Goal: Task Accomplishment & Management: Manage account settings

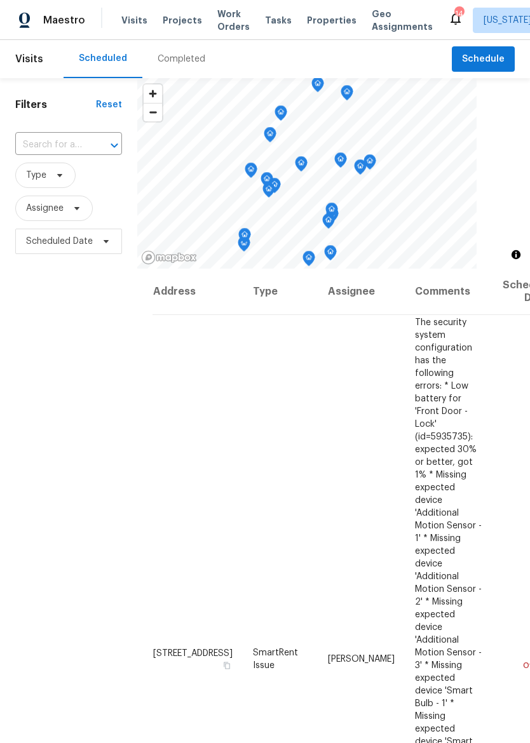
click at [313, 15] on span "Properties" at bounding box center [332, 20] width 50 height 13
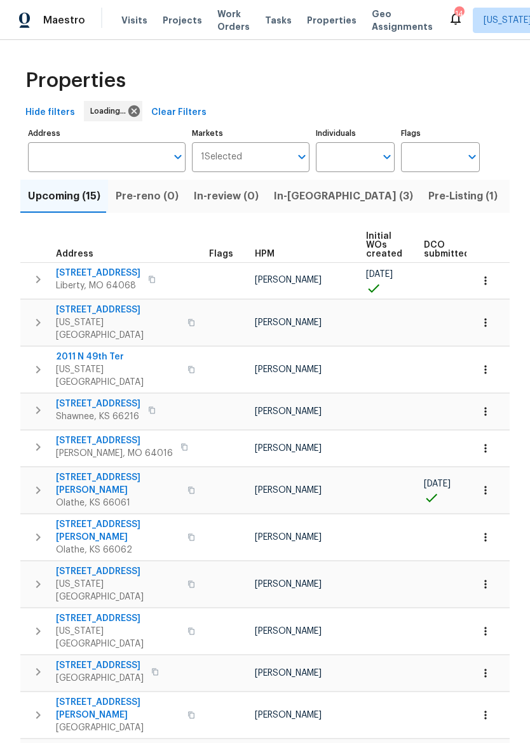
click at [294, 201] on span "In-[GEOGRAPHIC_DATA] (3)" at bounding box center [343, 196] width 139 height 18
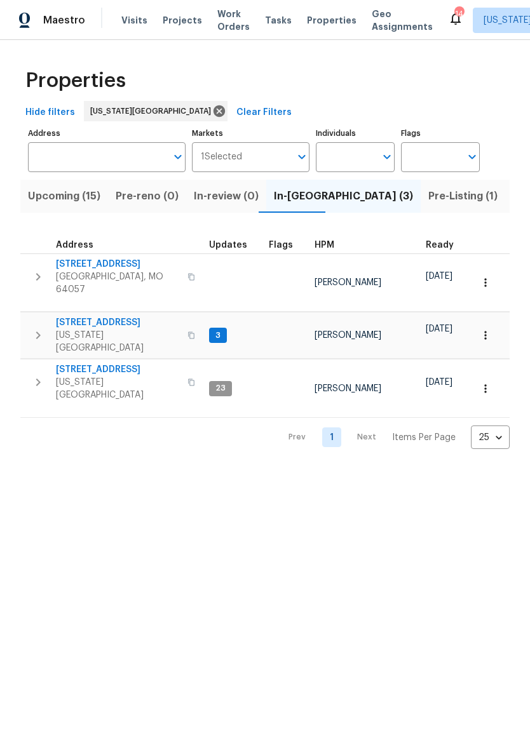
click at [72, 363] on span "6700 NW 50th St" at bounding box center [118, 369] width 124 height 13
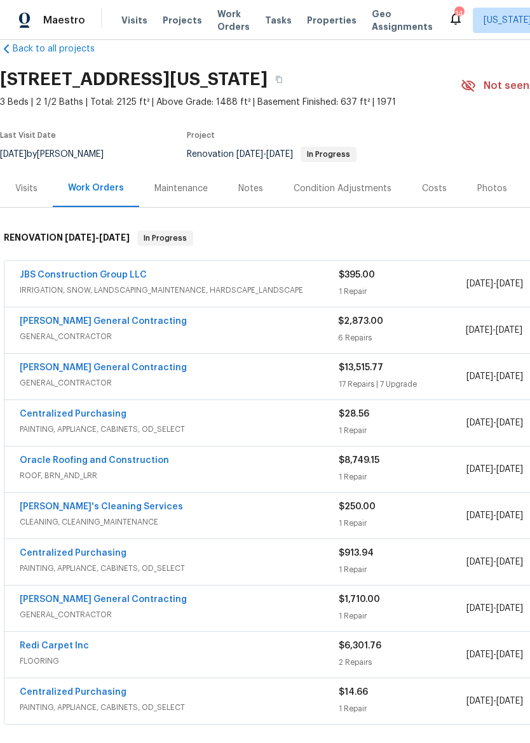
scroll to position [23, 0]
click at [136, 274] on link "JBS Construction Group LLC" at bounding box center [83, 275] width 127 height 9
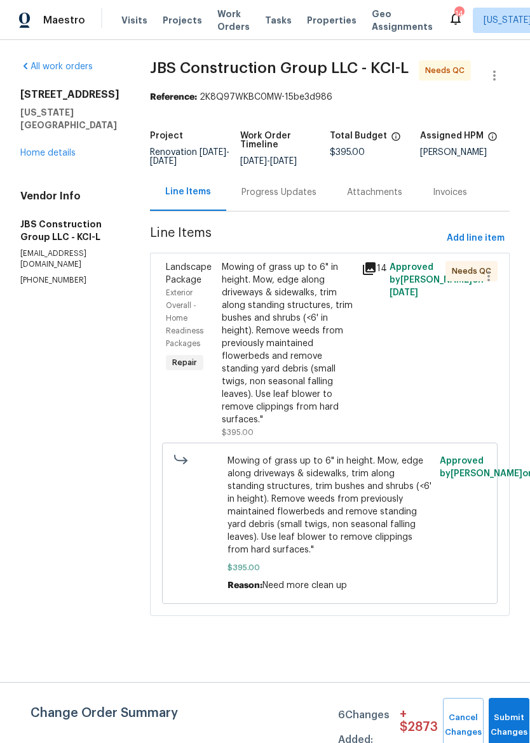
click at [329, 348] on div "Mowing of grass up to 6" in height. Mow, edge along driveways & sidewalks, trim…" at bounding box center [288, 343] width 132 height 165
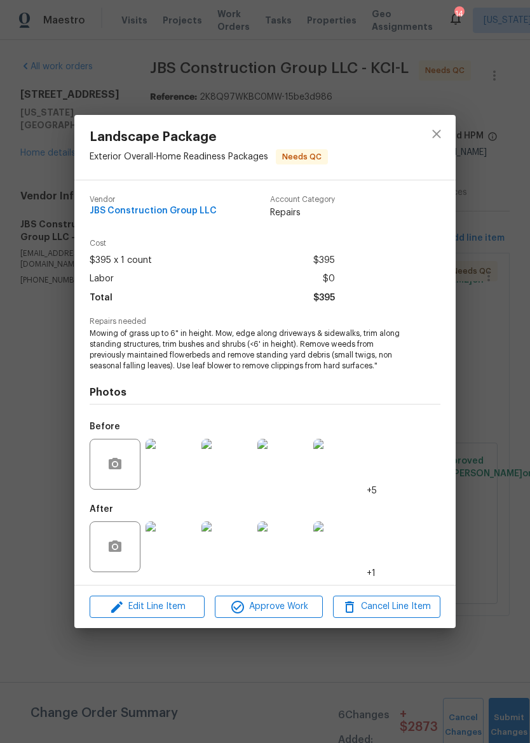
click at [175, 551] on img at bounding box center [170, 547] width 51 height 51
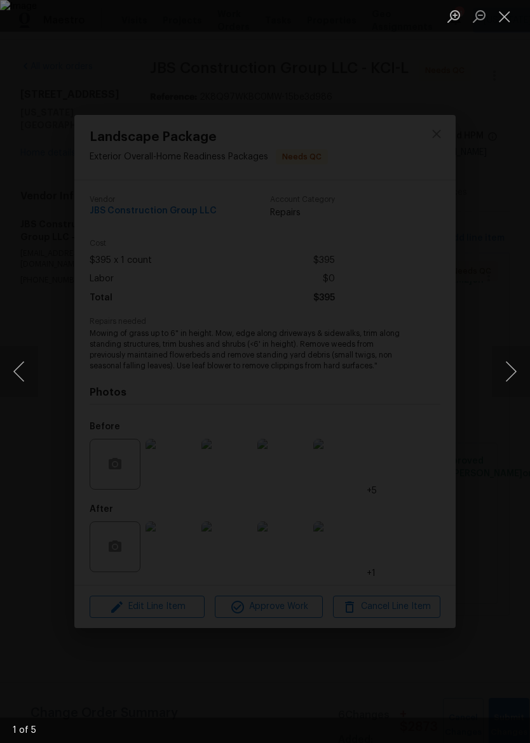
click at [517, 381] on button "Next image" at bounding box center [511, 371] width 38 height 51
click at [511, 377] on button "Next image" at bounding box center [511, 371] width 38 height 51
click at [512, 377] on button "Next image" at bounding box center [511, 371] width 38 height 51
click at [512, 378] on button "Next image" at bounding box center [511, 371] width 38 height 51
click at [510, 380] on button "Next image" at bounding box center [511, 371] width 38 height 51
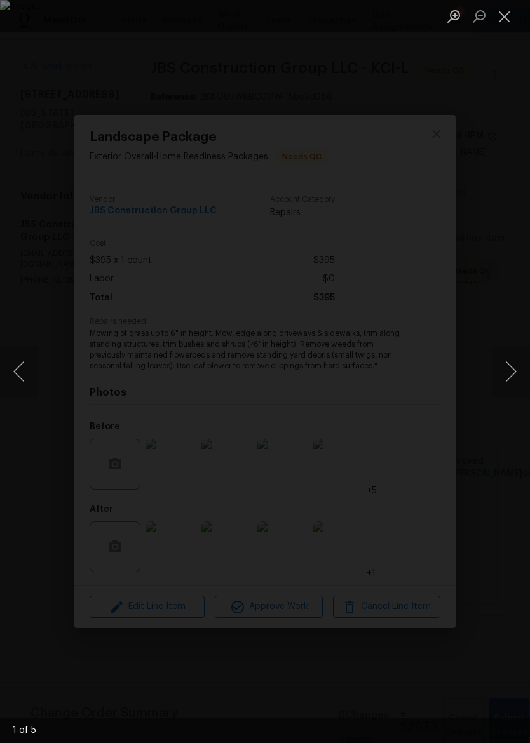
click at [513, 379] on button "Next image" at bounding box center [511, 371] width 38 height 51
click at [513, 20] on button "Close lightbox" at bounding box center [504, 16] width 25 height 22
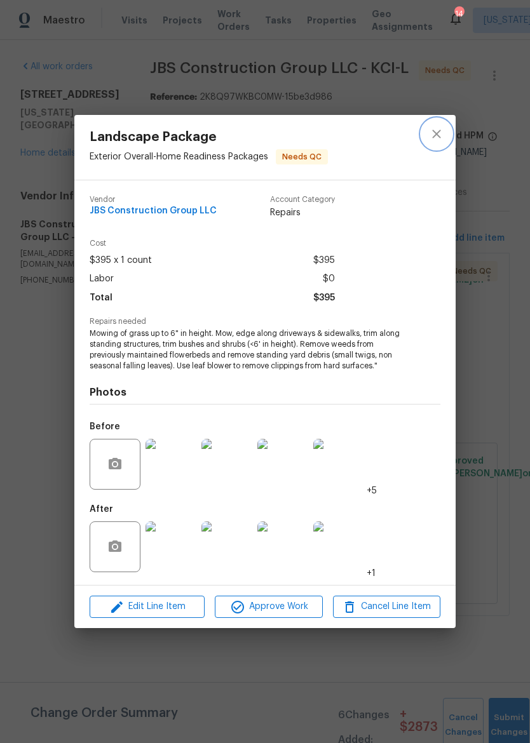
click at [441, 138] on icon "close" at bounding box center [436, 133] width 15 height 15
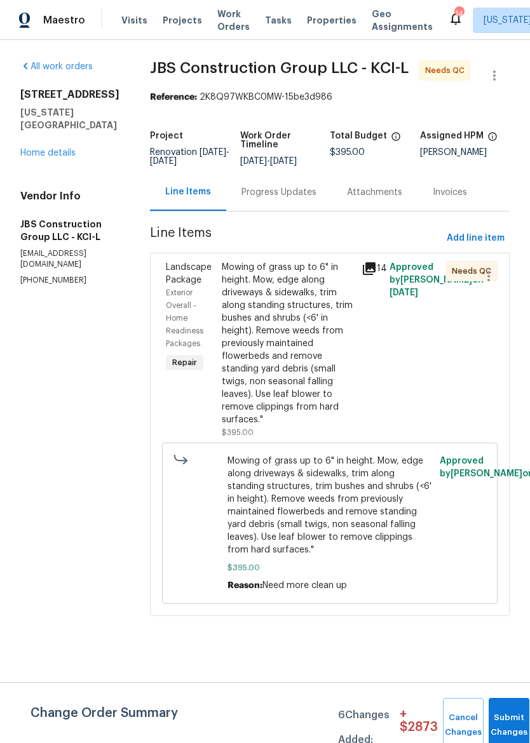
click at [86, 132] on div "6700 NW 50th St Kansas City, MO 64151 Home details" at bounding box center [69, 123] width 99 height 71
click at [49, 149] on link "Home details" at bounding box center [47, 153] width 55 height 9
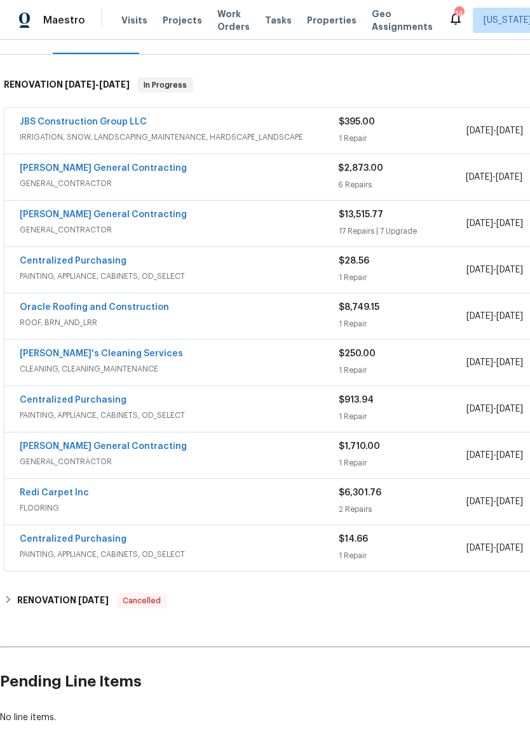
scroll to position [176, 0]
click at [239, 184] on span "GENERAL_CONTRACTOR" at bounding box center [179, 183] width 318 height 13
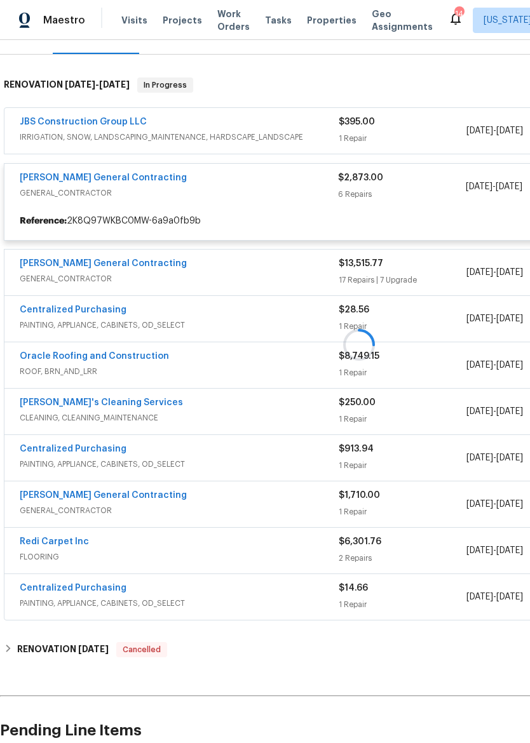
click at [138, 178] on div at bounding box center [359, 345] width 718 height 560
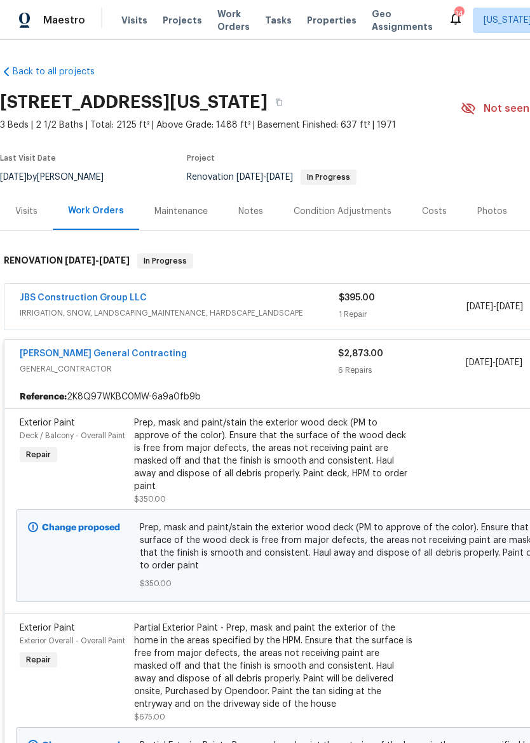
scroll to position [0, 0]
click at [106, 356] on link "[PERSON_NAME] General Contracting" at bounding box center [103, 353] width 167 height 9
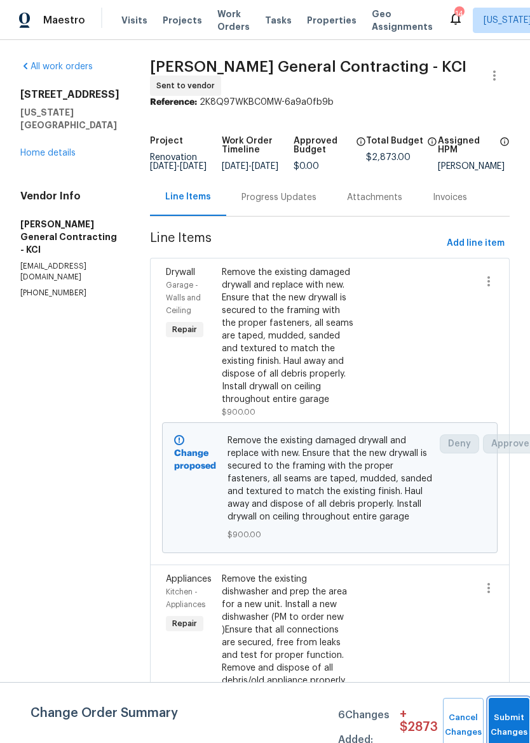
click at [516, 725] on span "Submit Changes" at bounding box center [509, 725] width 28 height 29
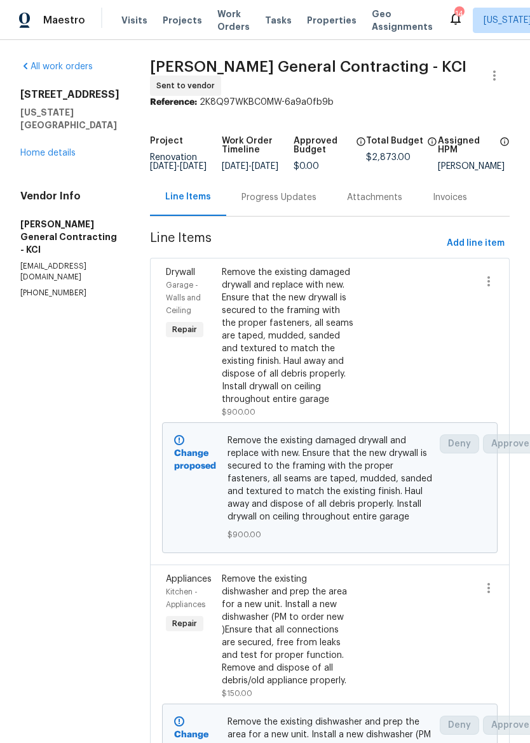
click at [29, 149] on link "Home details" at bounding box center [47, 153] width 55 height 9
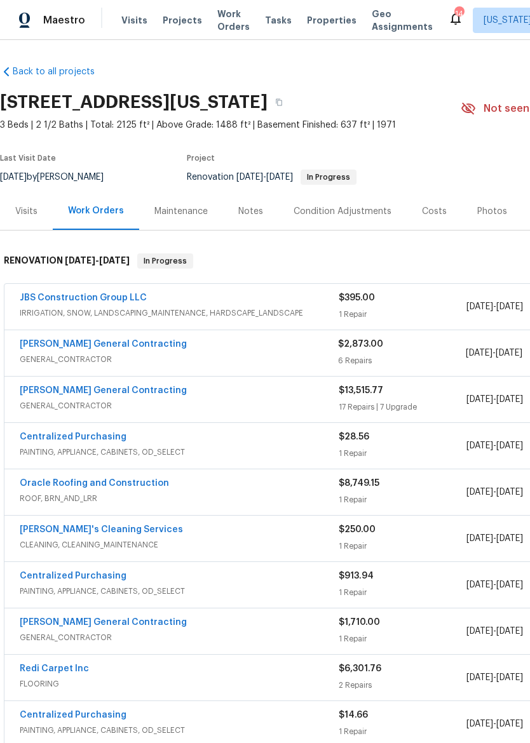
click at [328, 25] on span "Properties" at bounding box center [332, 20] width 50 height 13
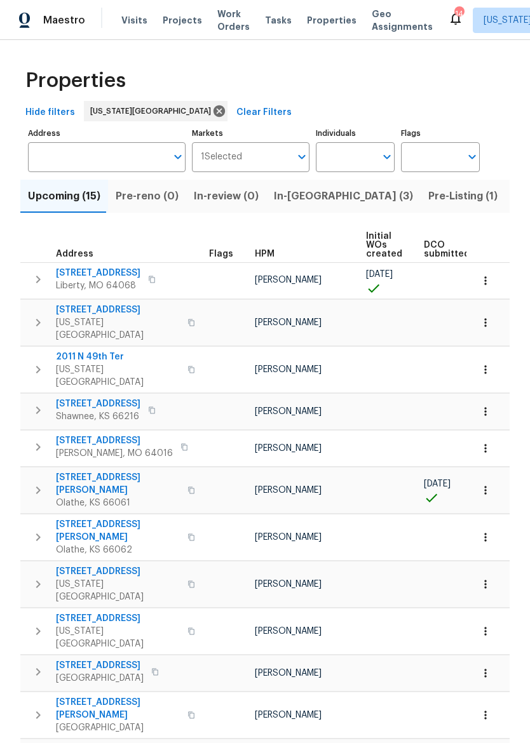
click at [132, 277] on span "[STREET_ADDRESS]" at bounding box center [98, 273] width 84 height 13
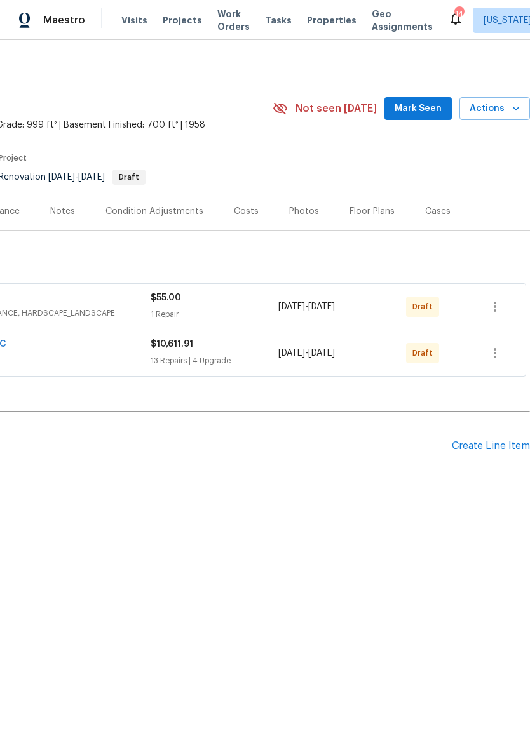
scroll to position [0, 188]
click at [498, 351] on icon "button" at bounding box center [494, 353] width 15 height 15
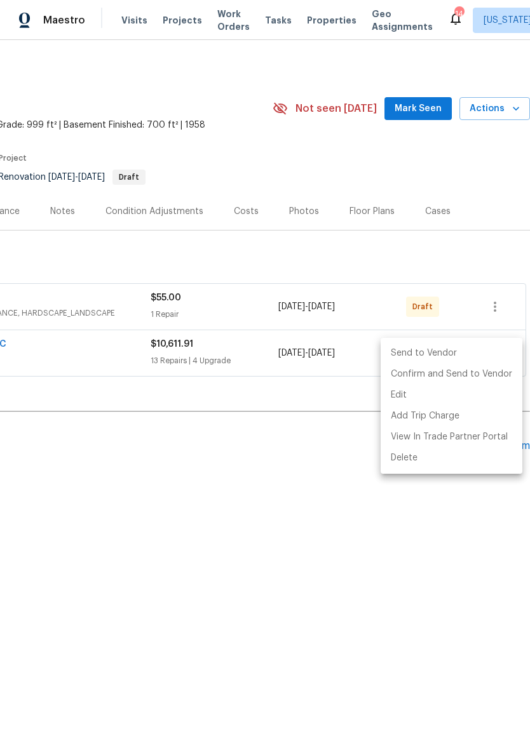
click at [440, 355] on li "Send to Vendor" at bounding box center [452, 353] width 142 height 21
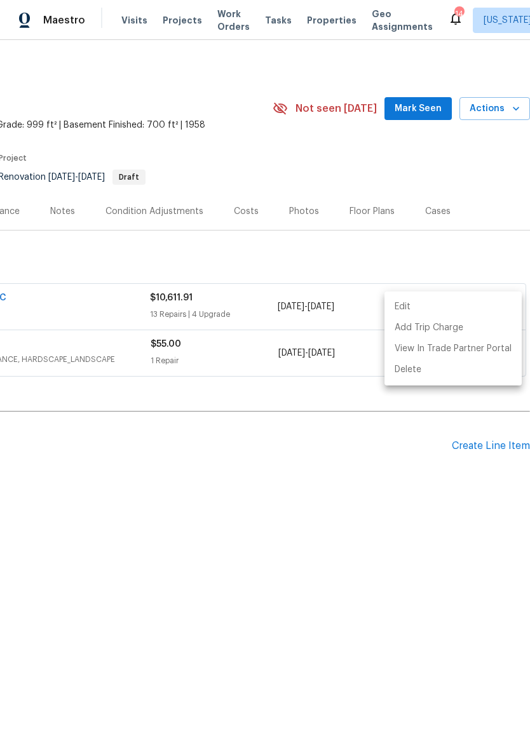
click at [393, 485] on div at bounding box center [265, 371] width 530 height 743
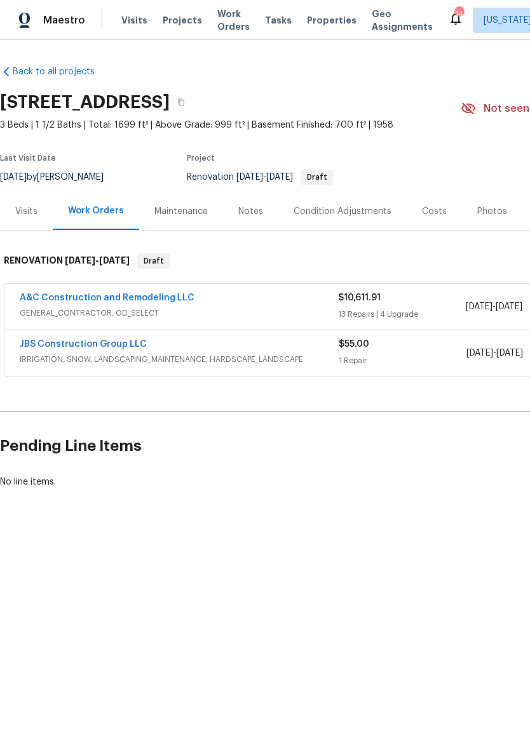
scroll to position [0, 0]
click at [330, 14] on span "Properties" at bounding box center [332, 20] width 50 height 13
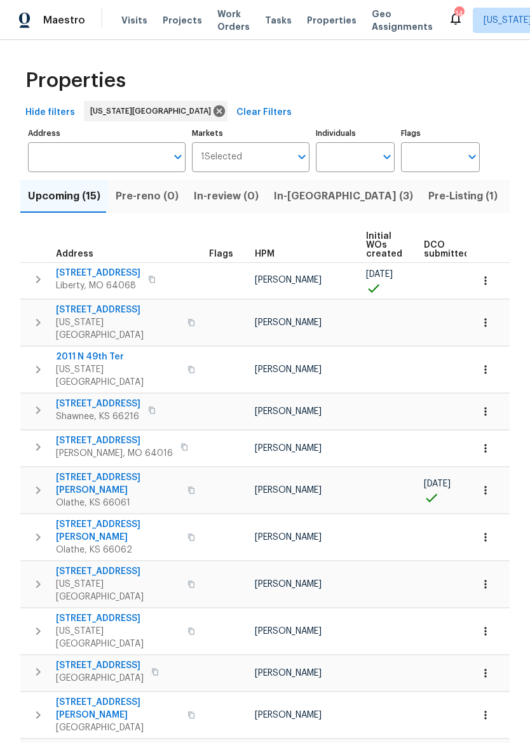
click at [68, 26] on span "Maestro" at bounding box center [64, 20] width 42 height 13
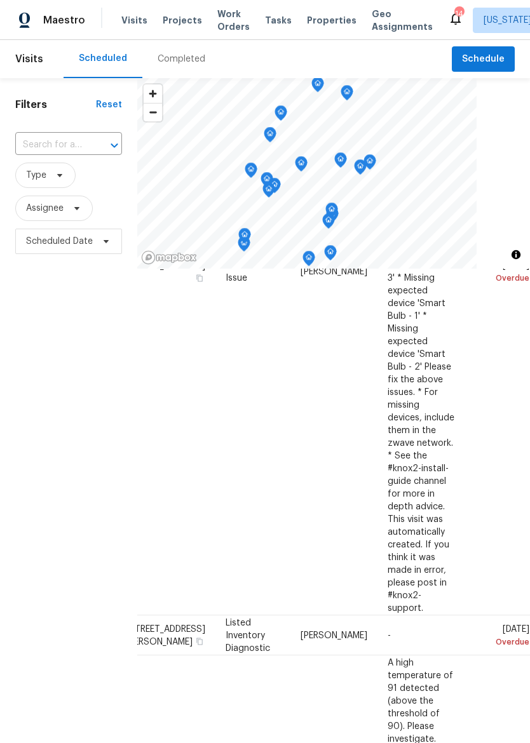
scroll to position [388, 120]
click at [0, 0] on icon at bounding box center [0, 0] width 0 height 0
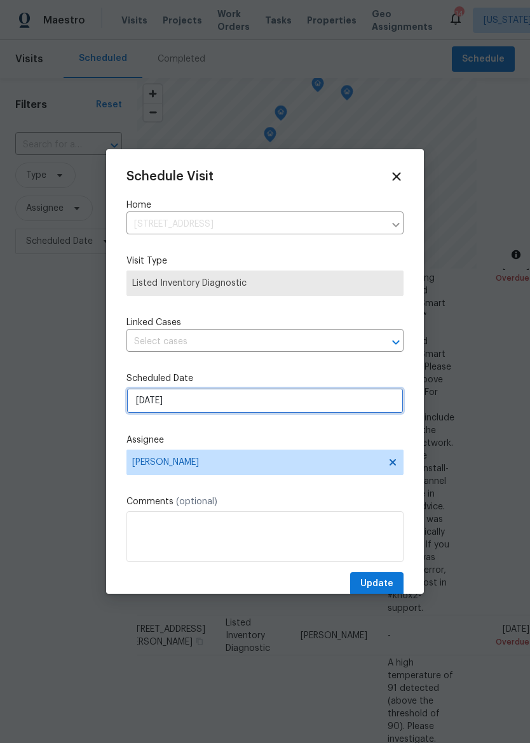
click at [335, 396] on input "[DATE]" at bounding box center [264, 400] width 277 height 25
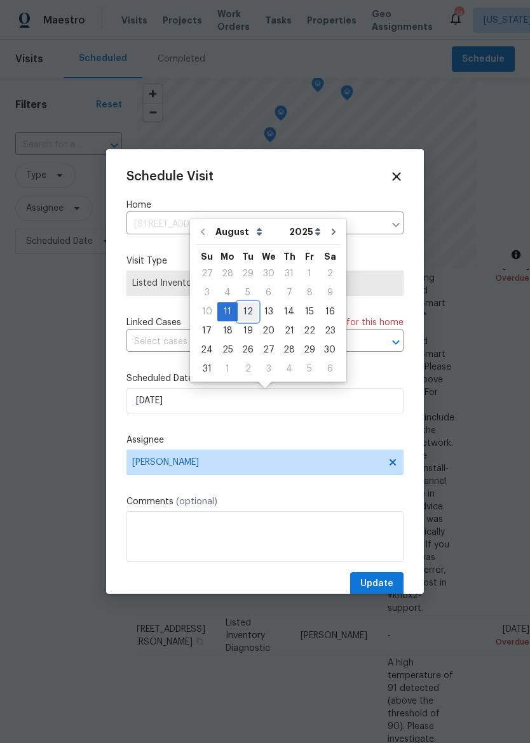
click at [246, 307] on div "12" at bounding box center [248, 312] width 20 height 18
type input "8/12/2025"
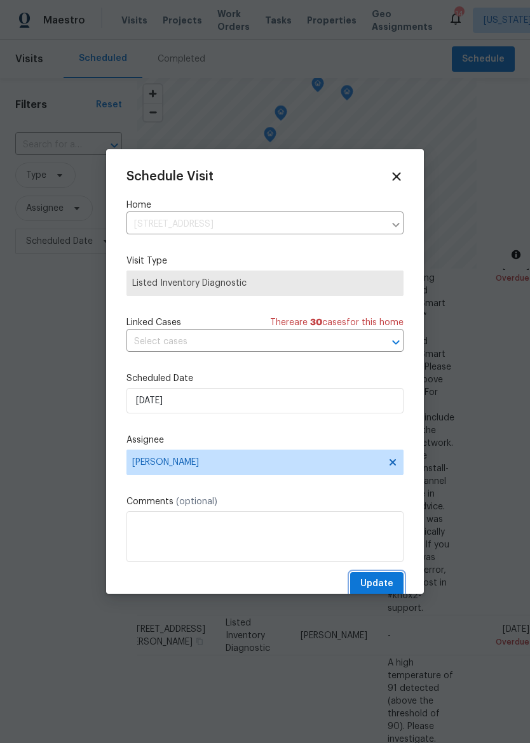
click at [387, 586] on span "Update" at bounding box center [376, 584] width 33 height 16
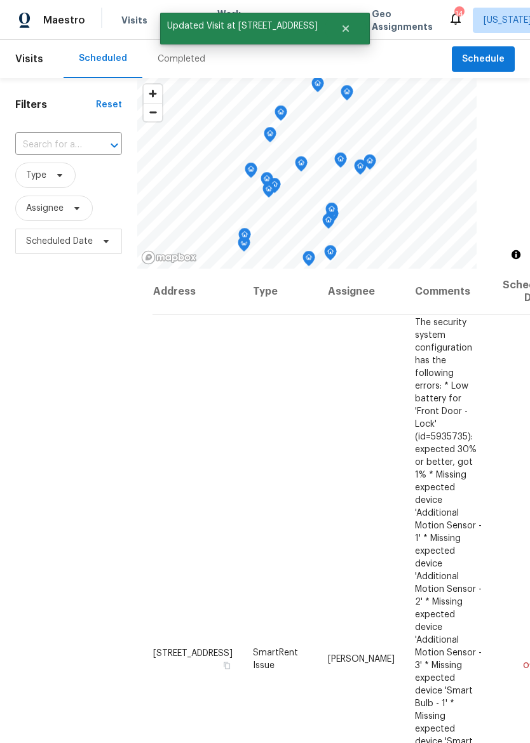
scroll to position [0, 0]
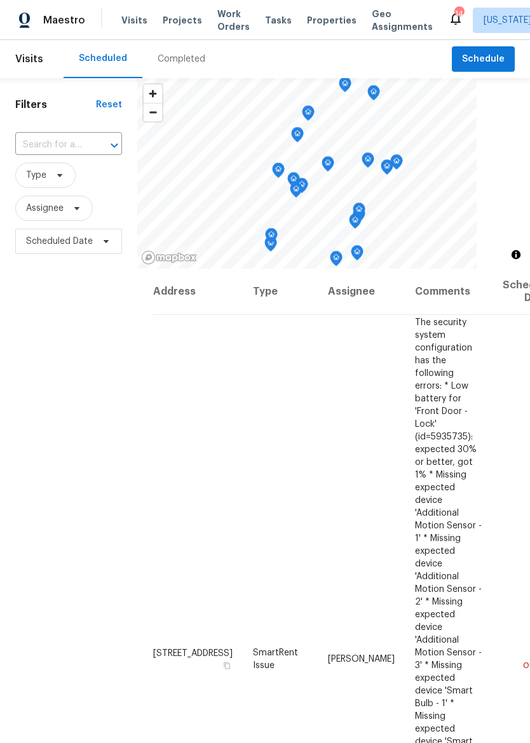
click at [344, 25] on div "Visits Projects Work Orders Tasks Properties Geo Assignments" at bounding box center [284, 20] width 327 height 25
click at [334, 24] on span "Properties" at bounding box center [332, 20] width 50 height 13
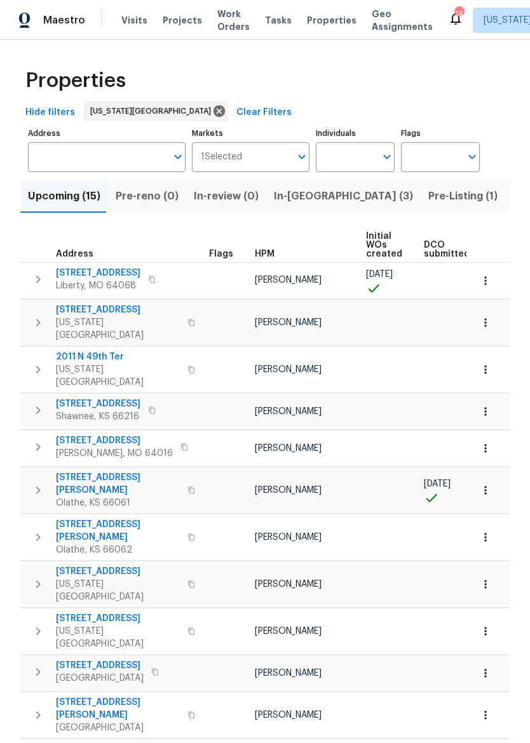
click at [295, 198] on span "In-[GEOGRAPHIC_DATA] (3)" at bounding box center [343, 196] width 139 height 18
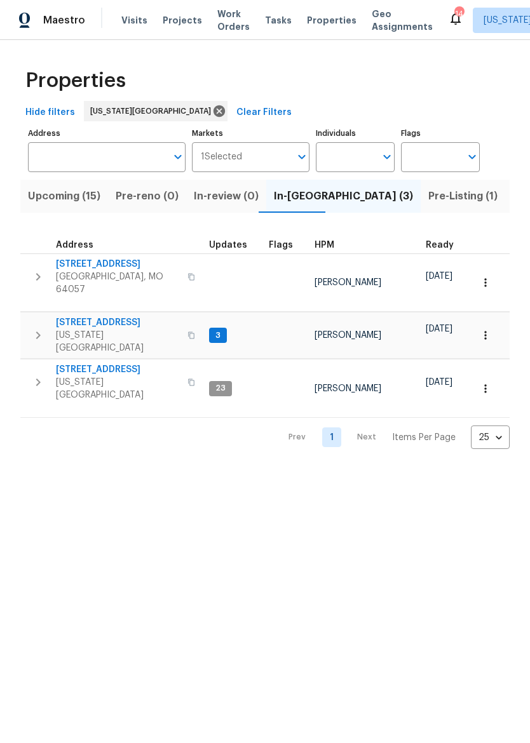
click at [110, 363] on span "[STREET_ADDRESS]" at bounding box center [118, 369] width 124 height 13
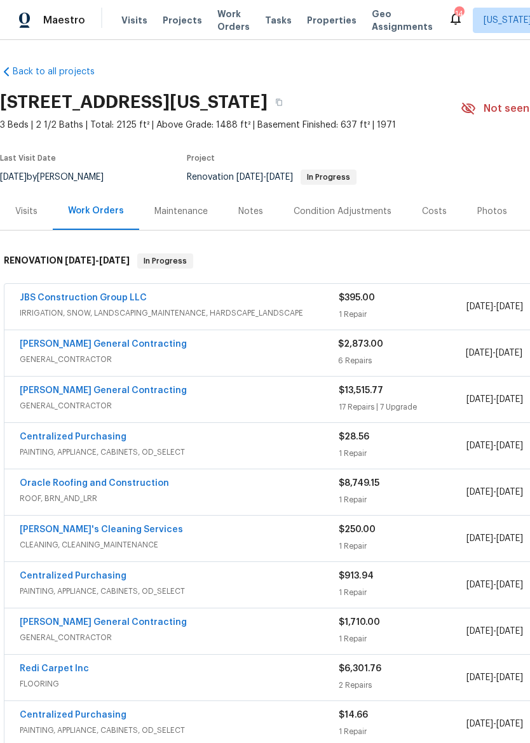
click at [135, 294] on link "JBS Construction Group LLC" at bounding box center [83, 298] width 127 height 9
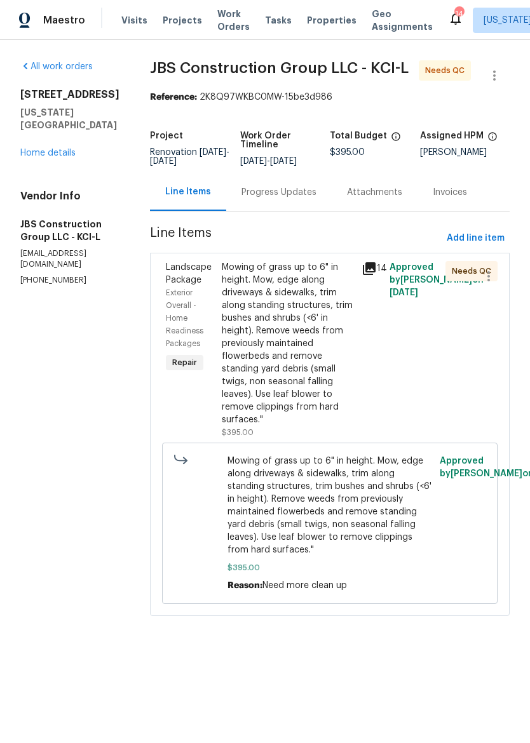
click at [300, 199] on div "Progress Updates" at bounding box center [278, 192] width 75 height 13
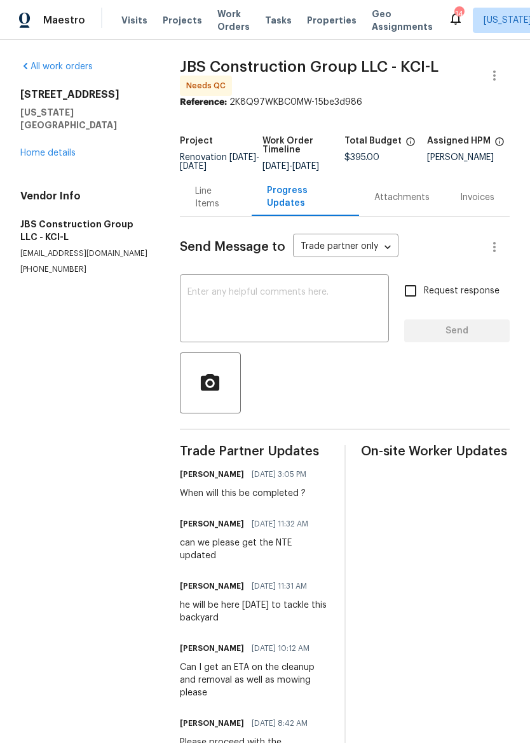
click at [207, 207] on div "Line Items" at bounding box center [215, 197] width 41 height 25
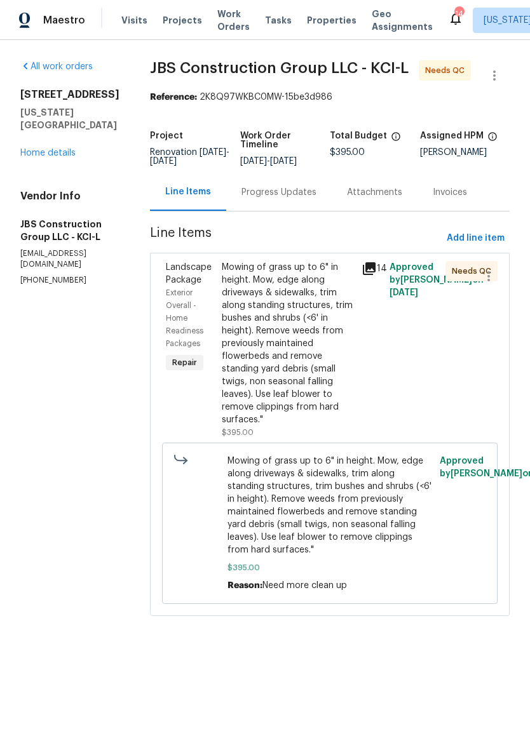
click at [67, 149] on link "Home details" at bounding box center [47, 153] width 55 height 9
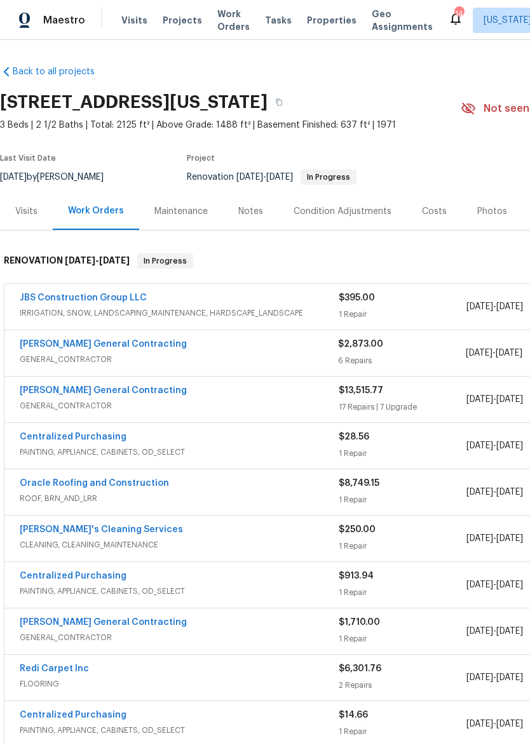
click at [184, 201] on div "Maintenance" at bounding box center [181, 210] width 84 height 37
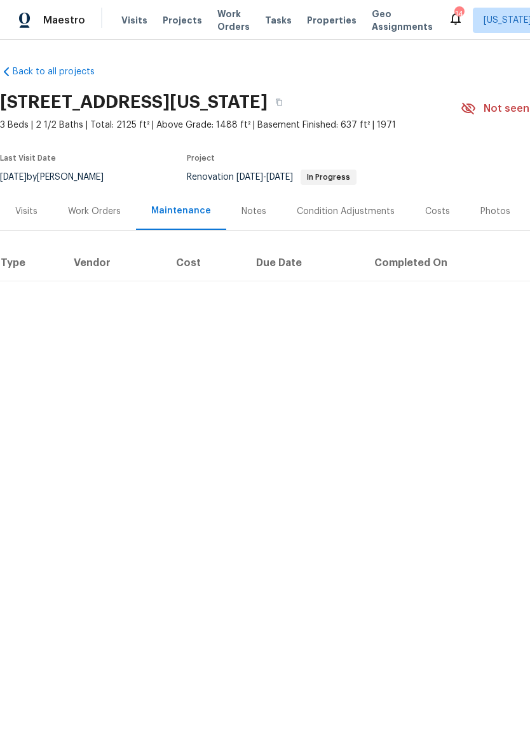
click at [257, 211] on div "Notes" at bounding box center [253, 211] width 25 height 13
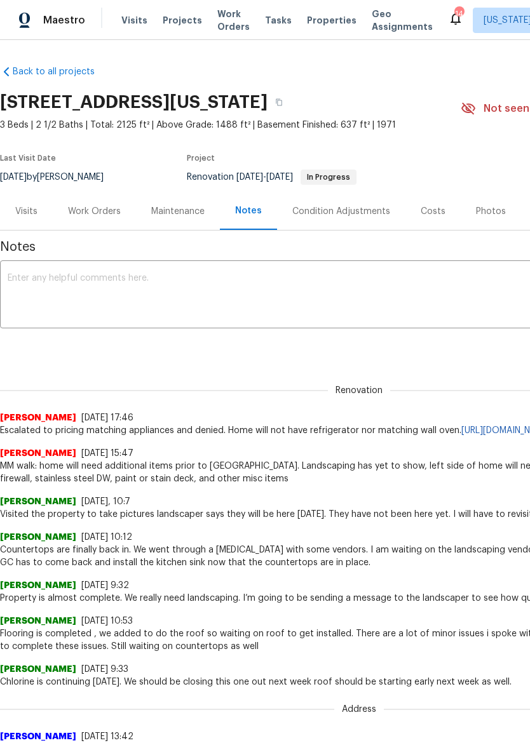
click at [309, 18] on span "Properties" at bounding box center [332, 20] width 50 height 13
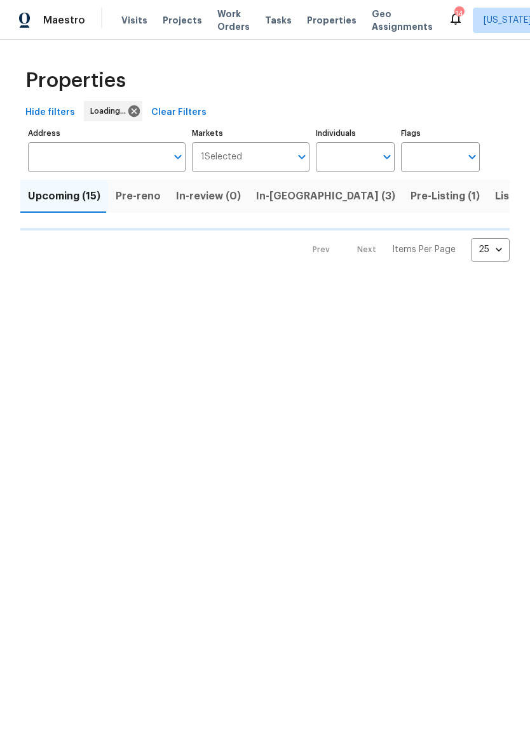
click at [287, 200] on span "In-[GEOGRAPHIC_DATA] (3)" at bounding box center [325, 196] width 139 height 18
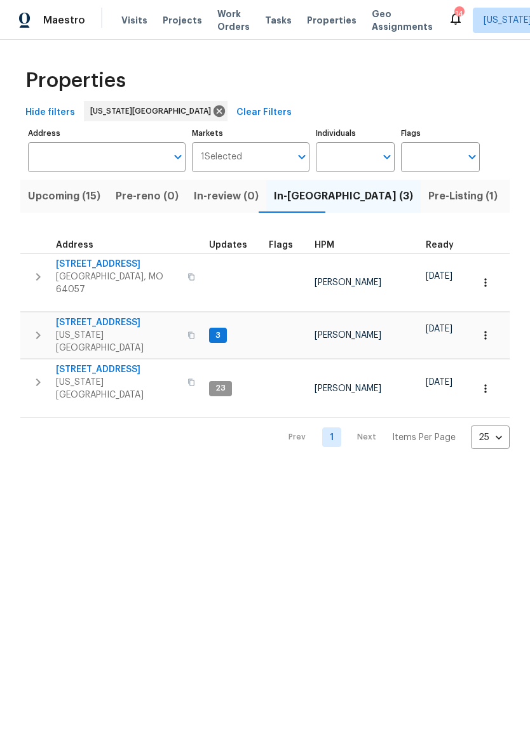
click at [41, 30] on div "Maestro" at bounding box center [42, 20] width 85 height 25
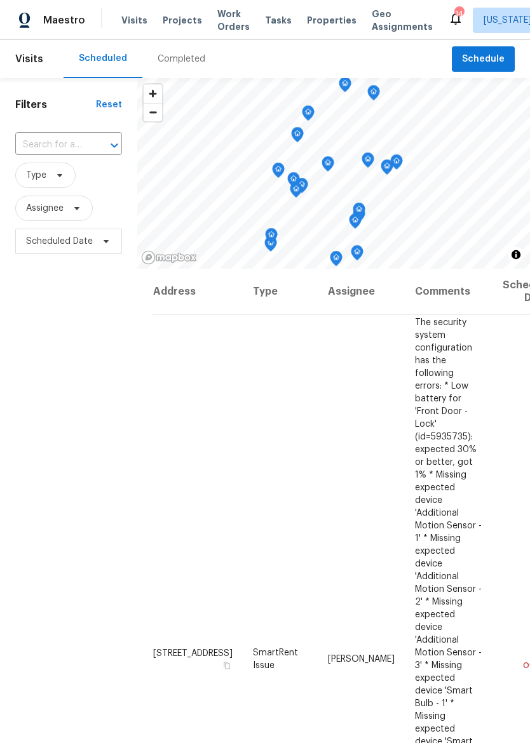
click at [321, 26] on span "Properties" at bounding box center [332, 20] width 50 height 13
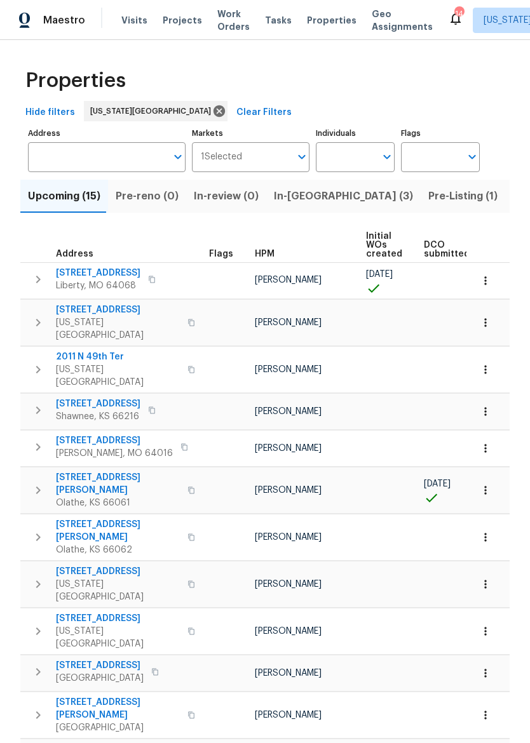
click at [96, 318] on span "[US_STATE][GEOGRAPHIC_DATA]" at bounding box center [118, 328] width 124 height 25
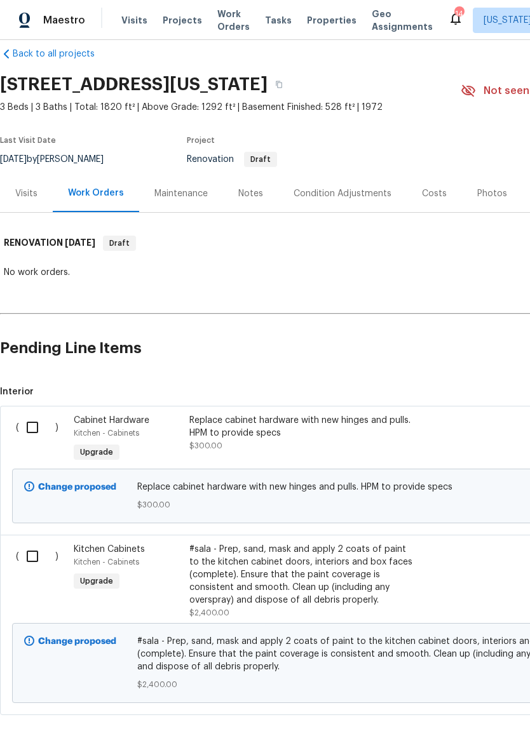
scroll to position [17, 0]
click at [32, 210] on div "Visits" at bounding box center [26, 193] width 53 height 37
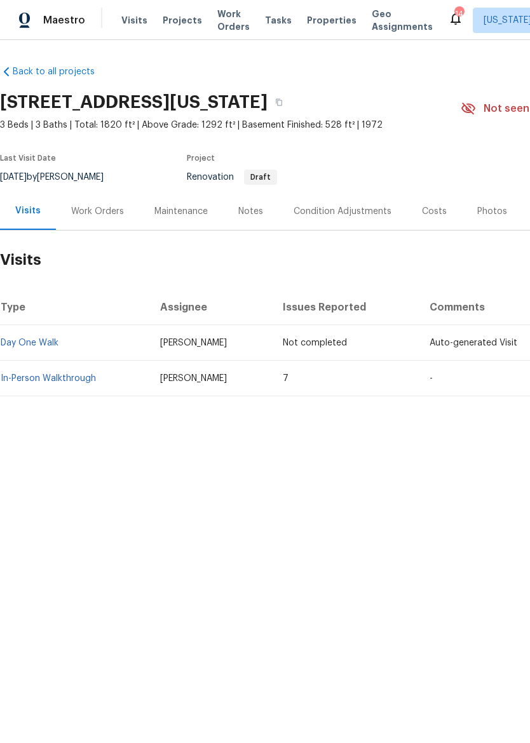
click at [74, 370] on td "In-Person Walkthrough" at bounding box center [75, 379] width 150 height 36
click at [41, 381] on link "In-Person Walkthrough" at bounding box center [48, 378] width 95 height 9
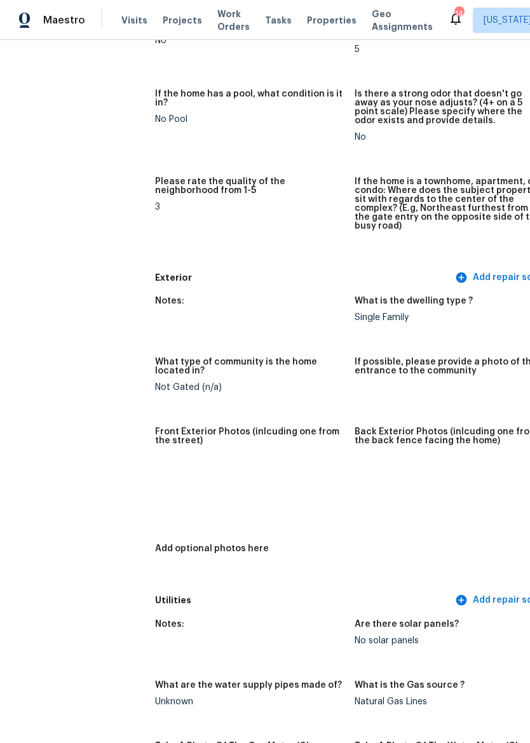
scroll to position [303, 0]
click at [158, 469] on img at bounding box center [178, 481] width 41 height 41
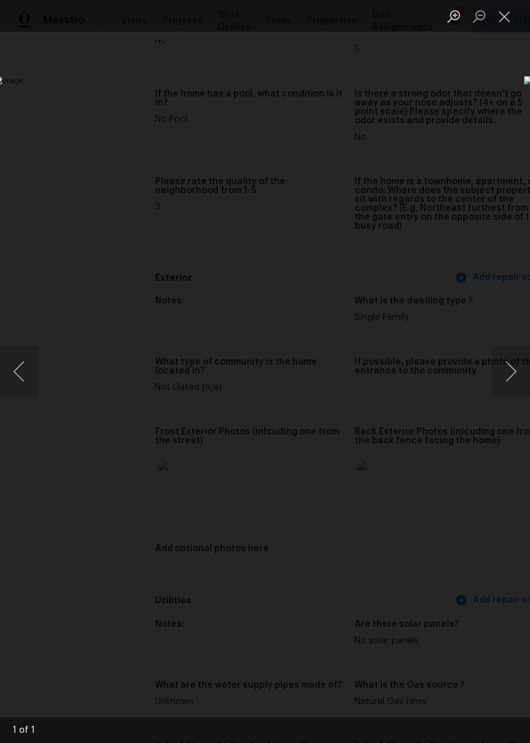
click at [505, 11] on button "Close lightbox" at bounding box center [504, 16] width 25 height 22
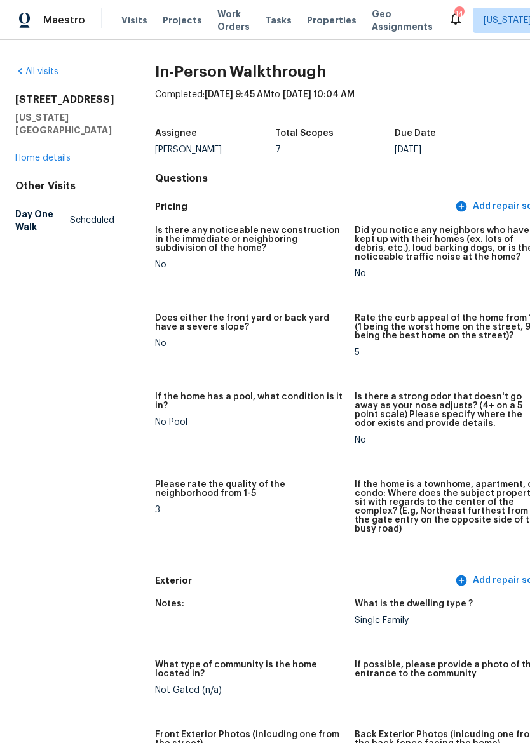
scroll to position [-4, 0]
click at [68, 20] on span "Maestro" at bounding box center [64, 20] width 42 height 13
